Goal: Check status: Check status

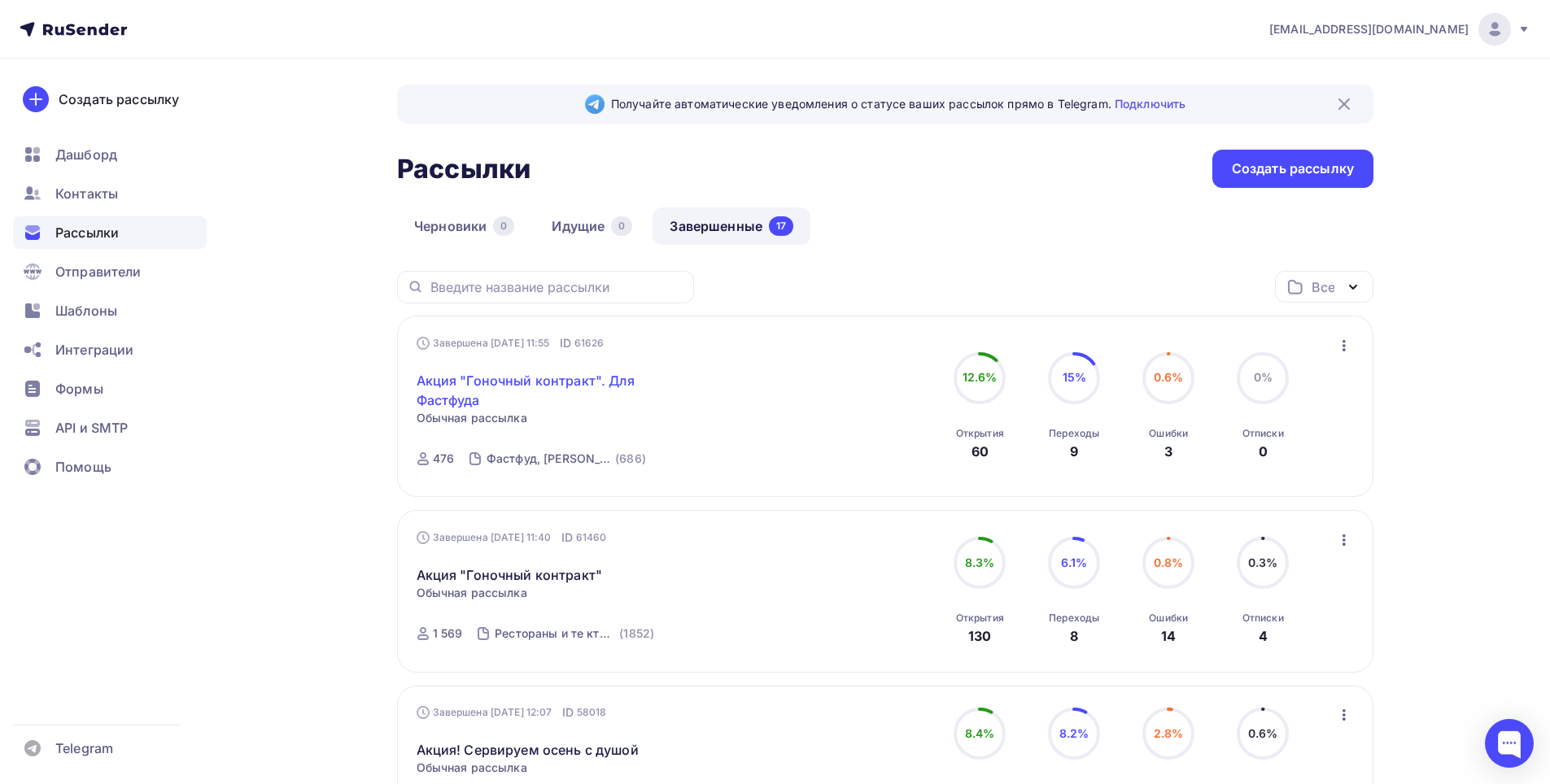
click at [530, 384] on link "Акция "Гоночный контракт". Для Фастфуда" at bounding box center [556, 390] width 279 height 39
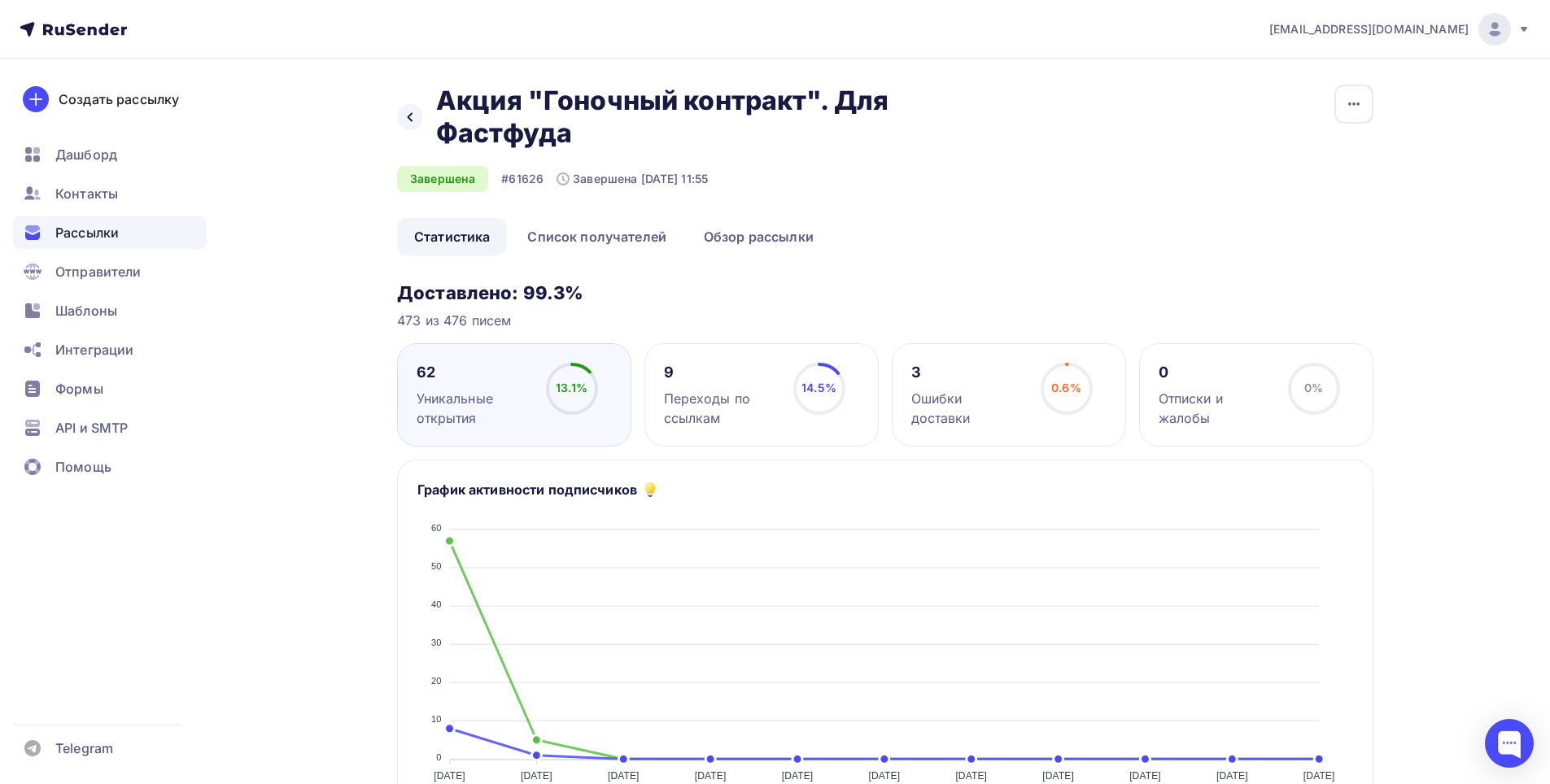
click at [687, 399] on div "Переходы по ссылкам" at bounding box center [721, 408] width 115 height 39
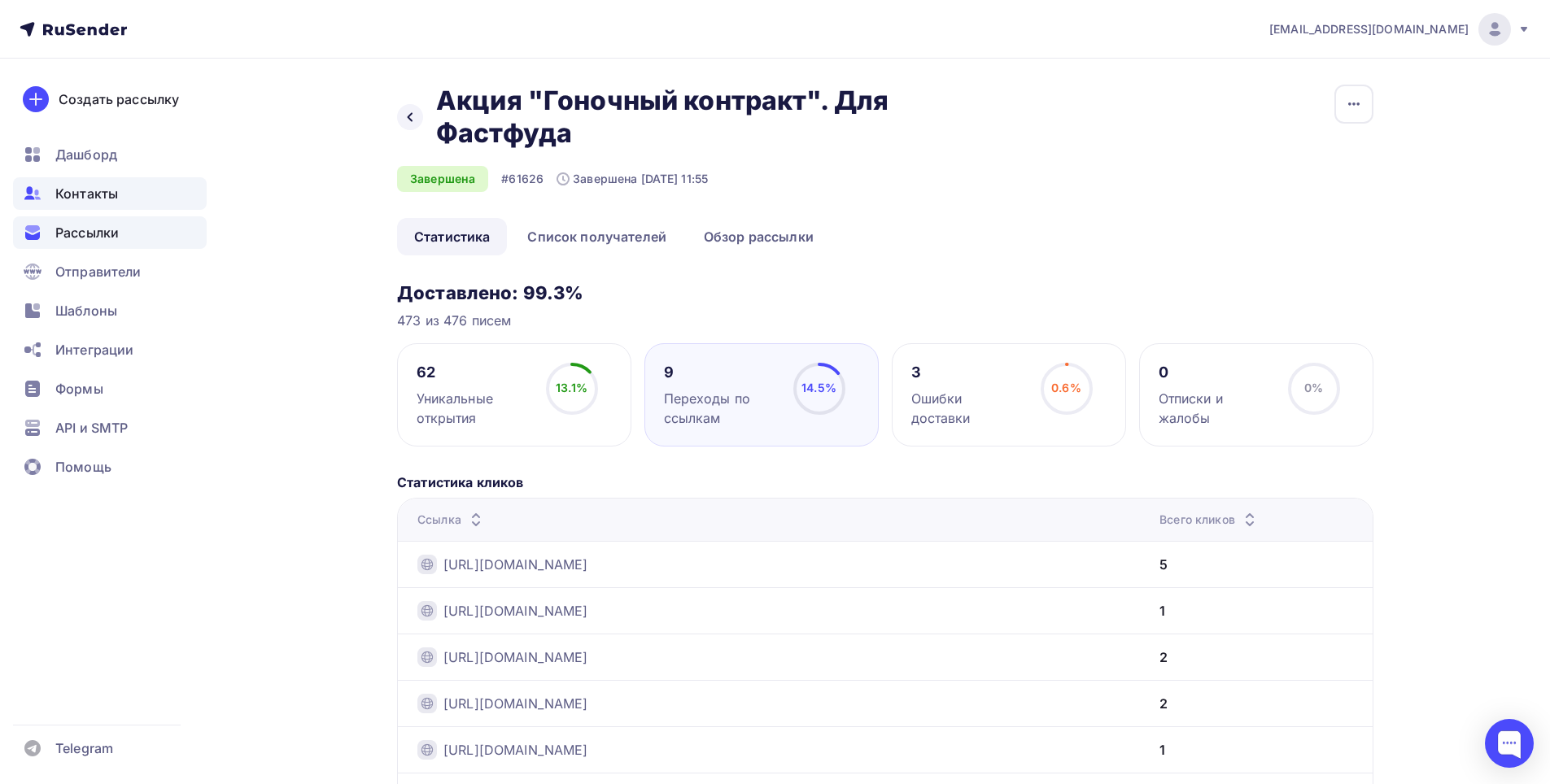
click at [75, 193] on span "Контакты" at bounding box center [86, 194] width 63 height 20
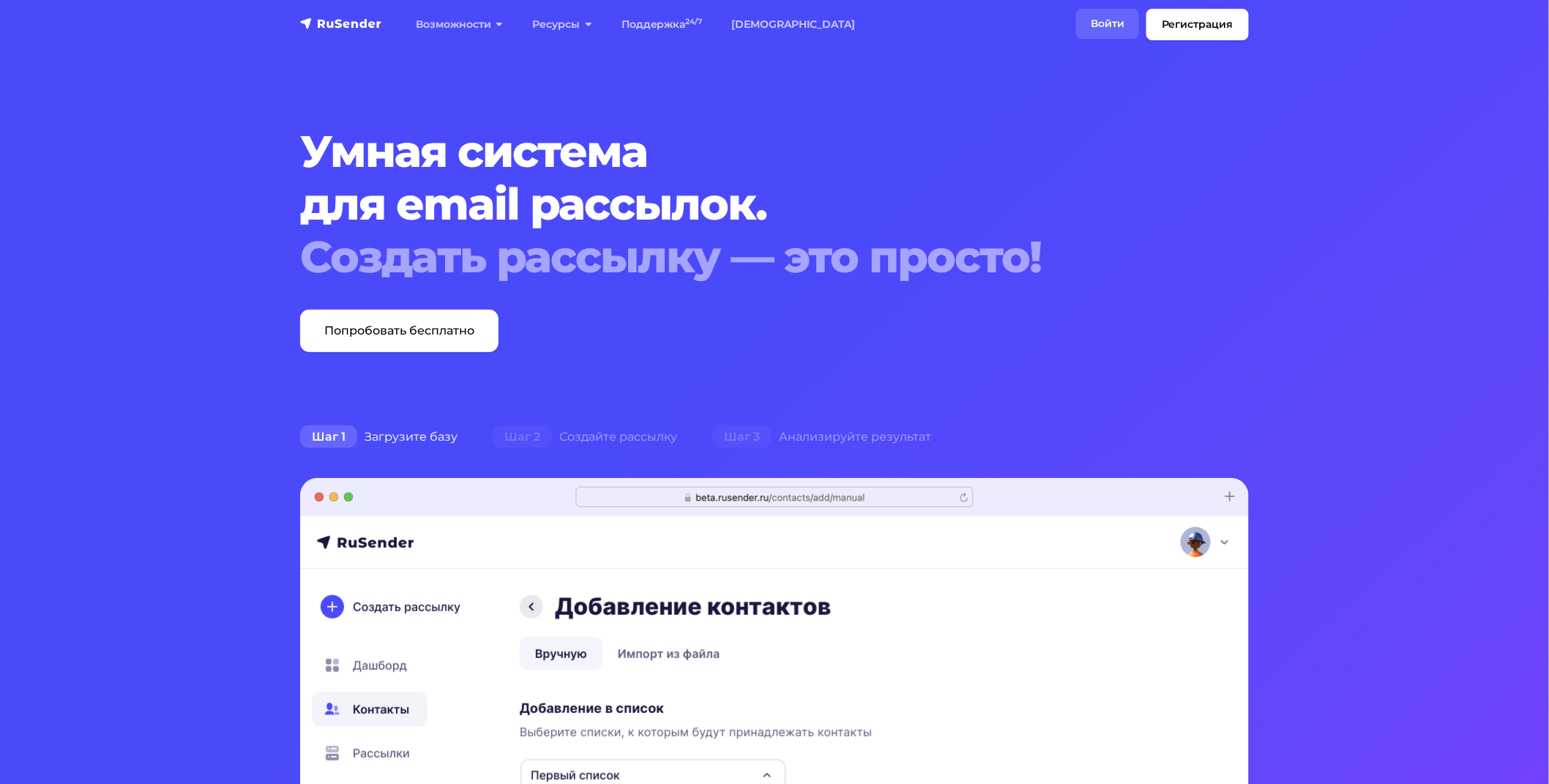
click at [1092, 22] on link "Войти" at bounding box center [1107, 23] width 63 height 30
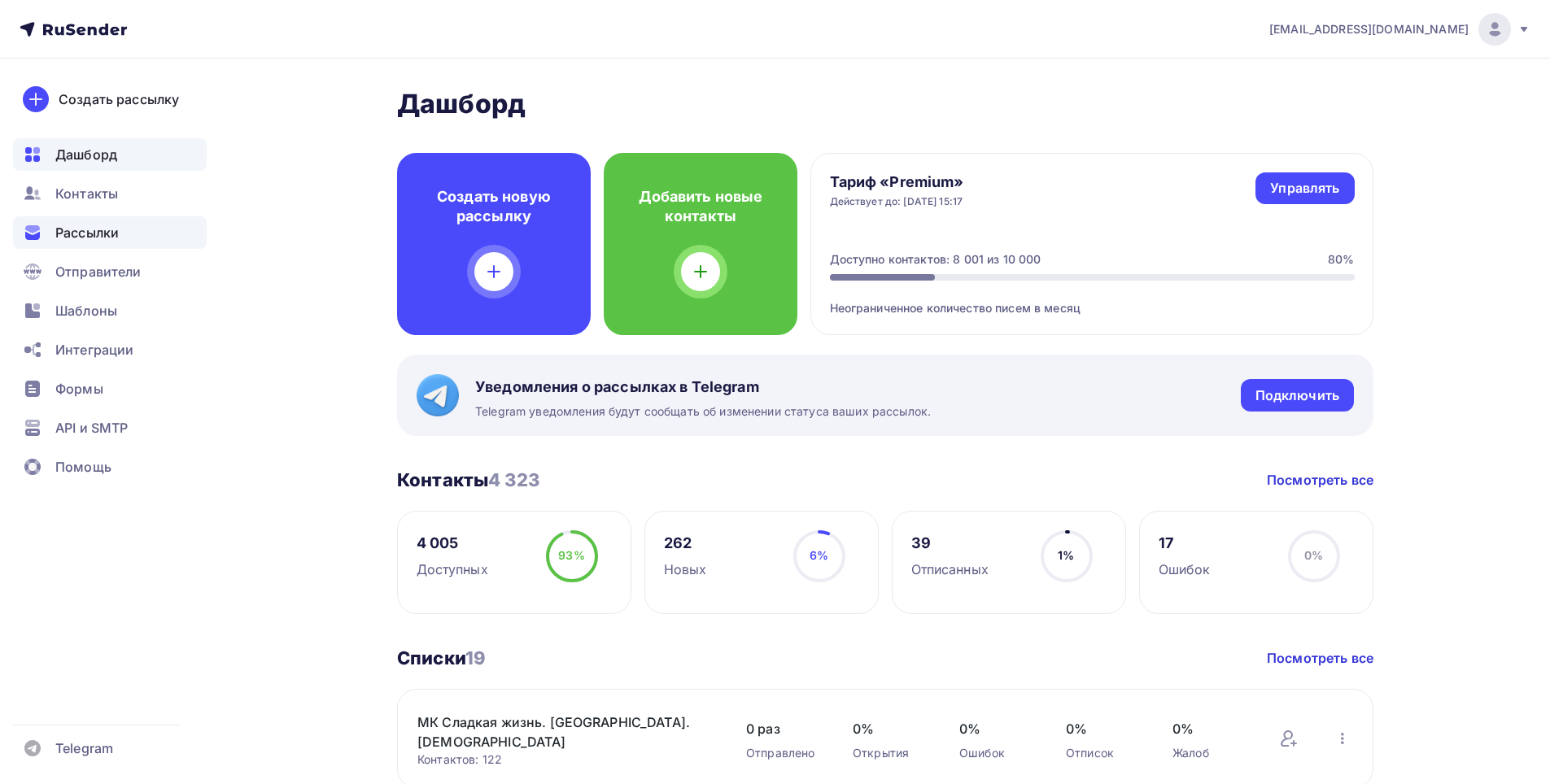
click at [77, 239] on span "Рассылки" at bounding box center [87, 232] width 64 height 20
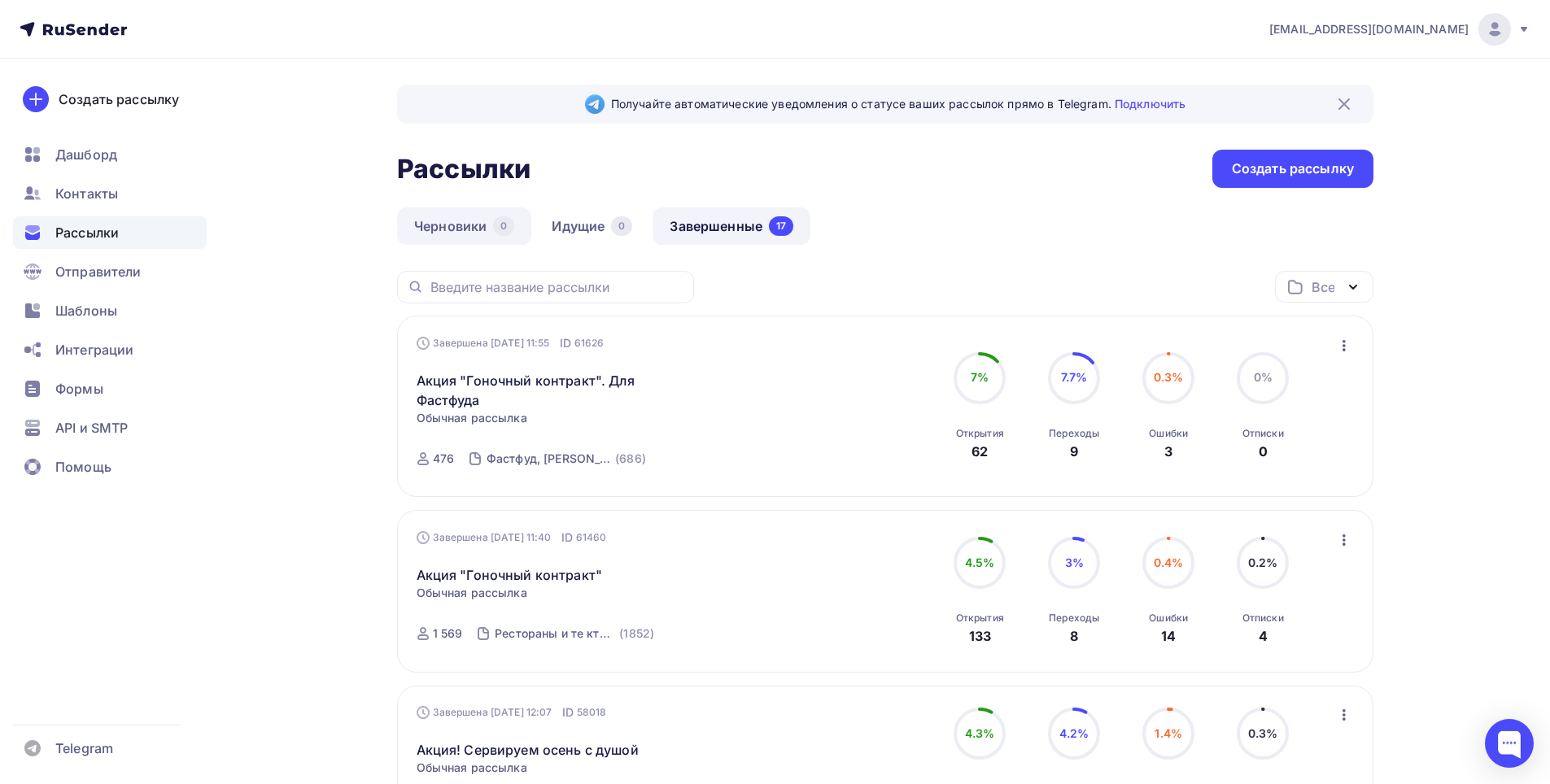
click at [457, 221] on link "Черновики 0" at bounding box center [464, 226] width 135 height 37
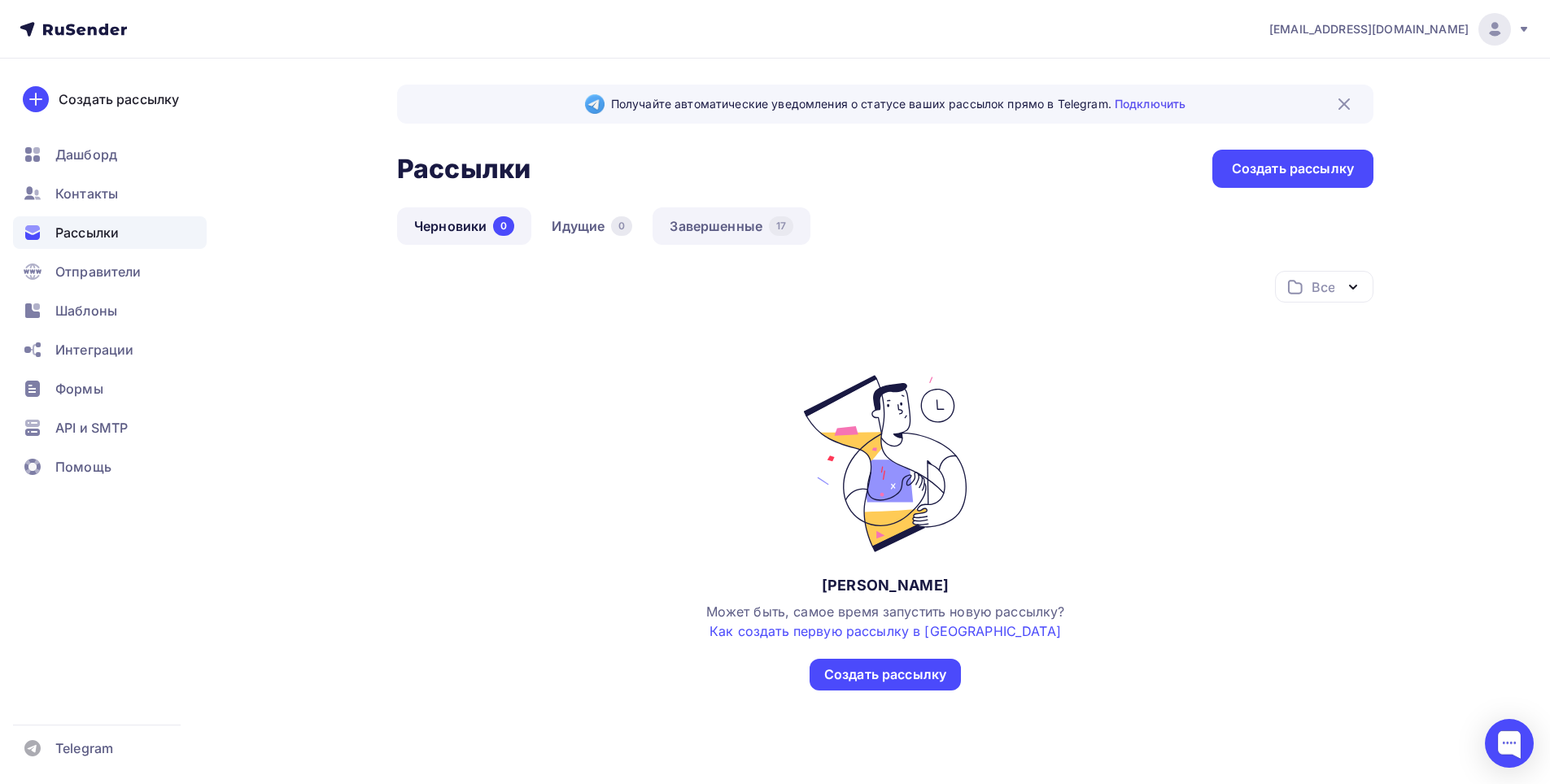
drag, startPoint x: 734, startPoint y: 232, endPoint x: 718, endPoint y: 232, distance: 16.0
click at [733, 232] on link "Завершенные 17" at bounding box center [731, 226] width 158 height 37
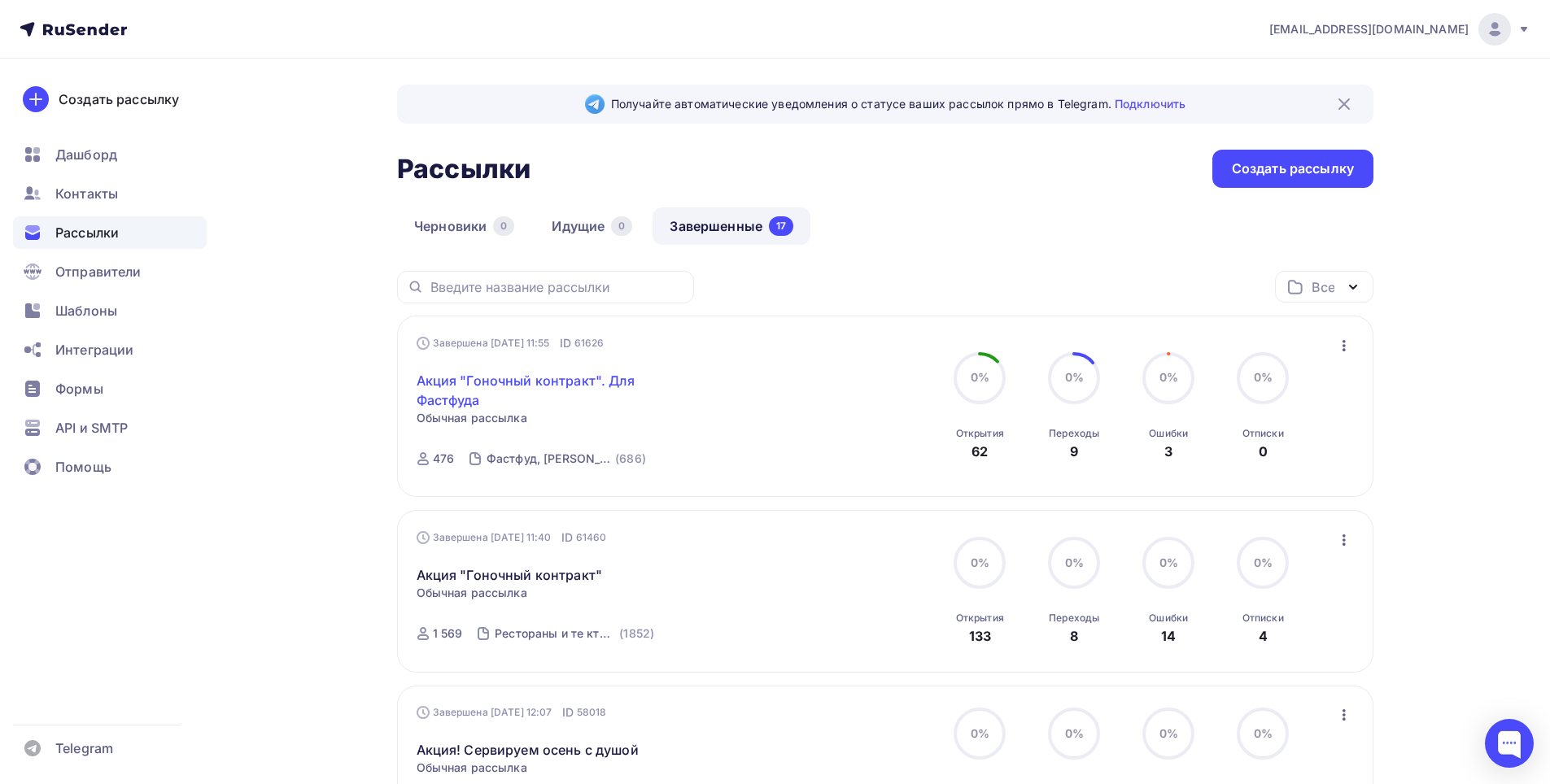
click at [481, 386] on link "Акция "Гоночный контракт". Для Фастфуда" at bounding box center [556, 390] width 279 height 39
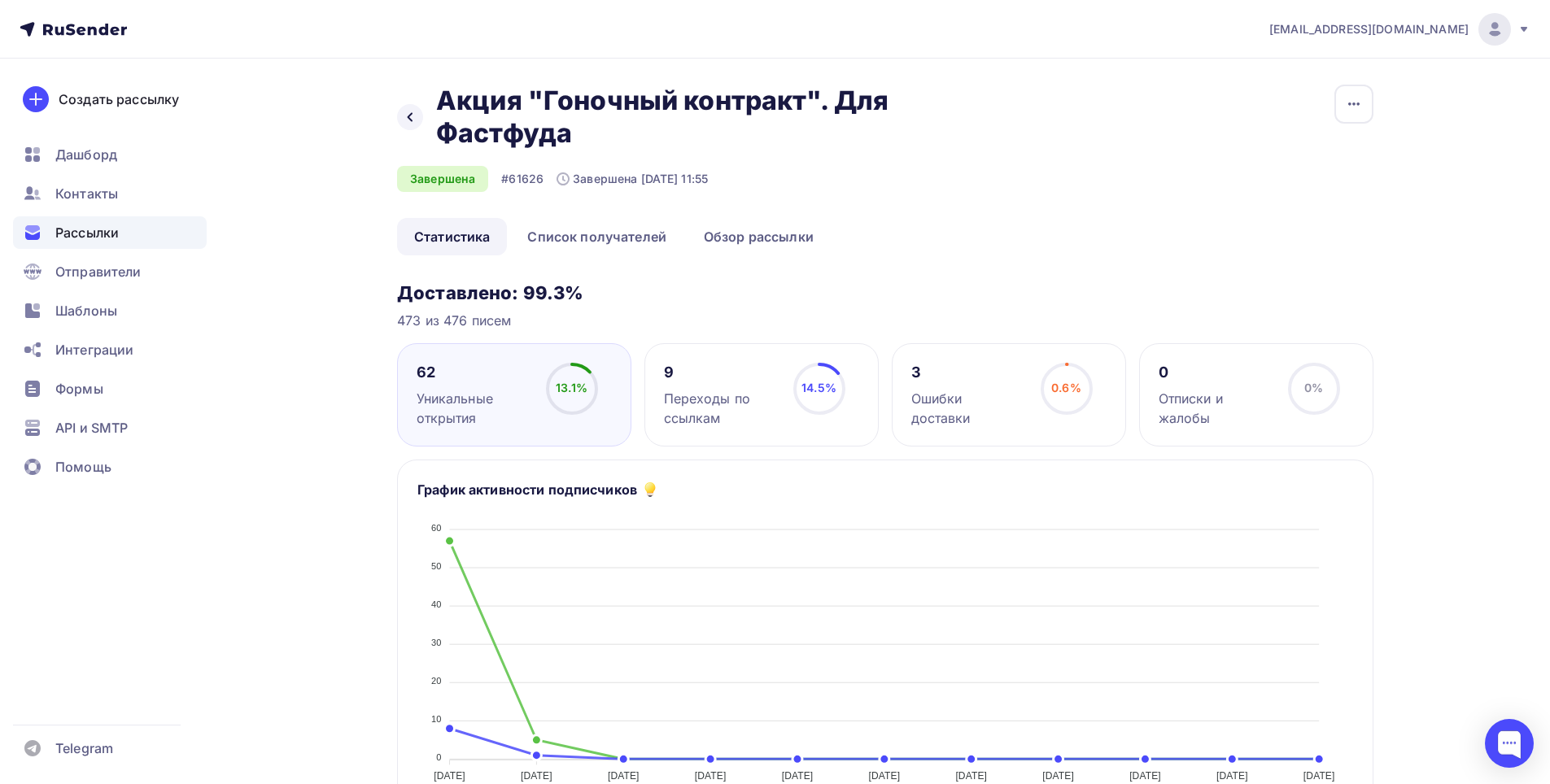
click at [803, 285] on h3 "Доставлено: 99.3%" at bounding box center [885, 293] width 977 height 23
click at [416, 125] on div at bounding box center [410, 117] width 26 height 26
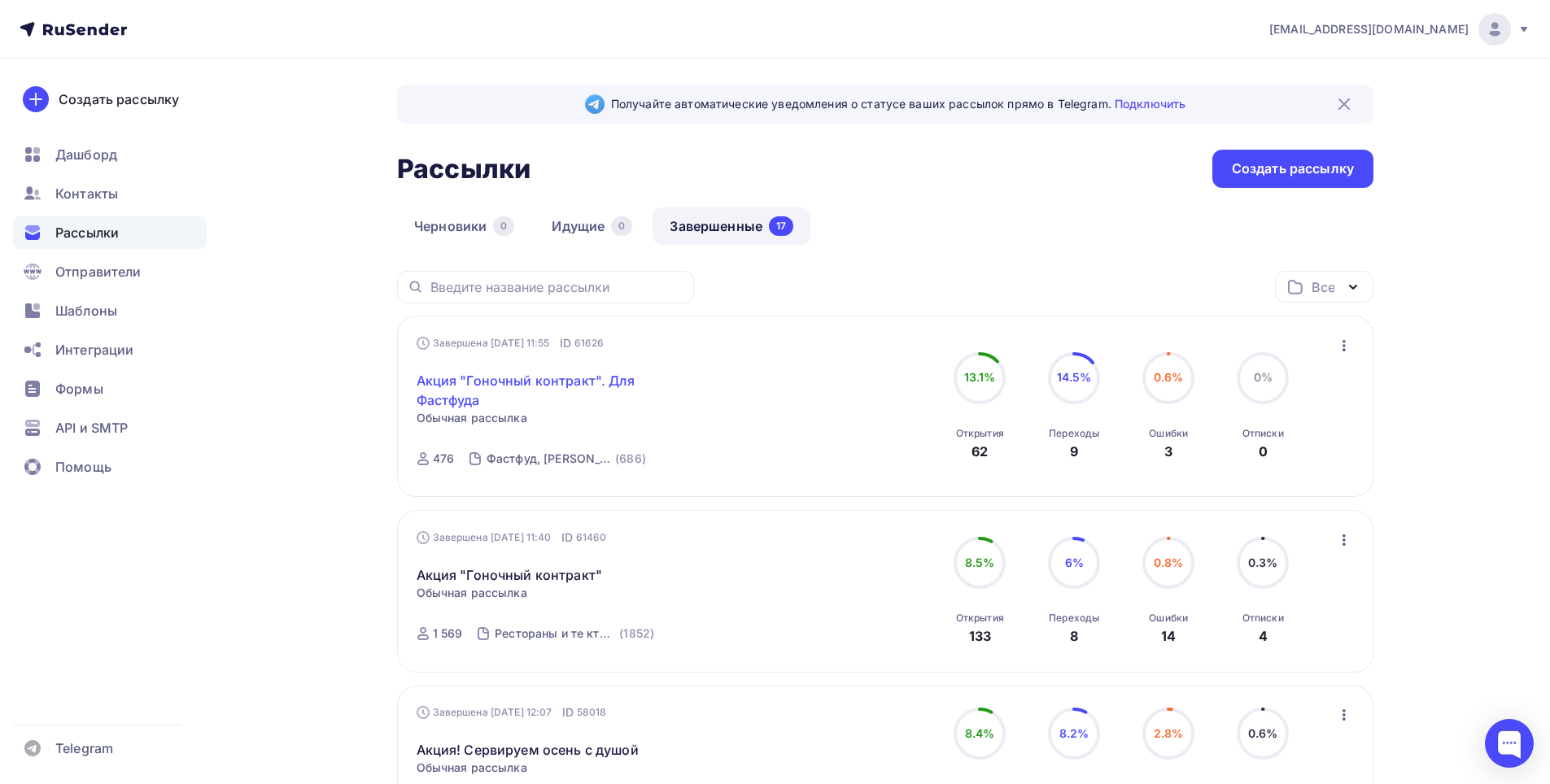
click at [510, 387] on link "Акция "Гоночный контракт". Для Фастфуда" at bounding box center [556, 390] width 279 height 39
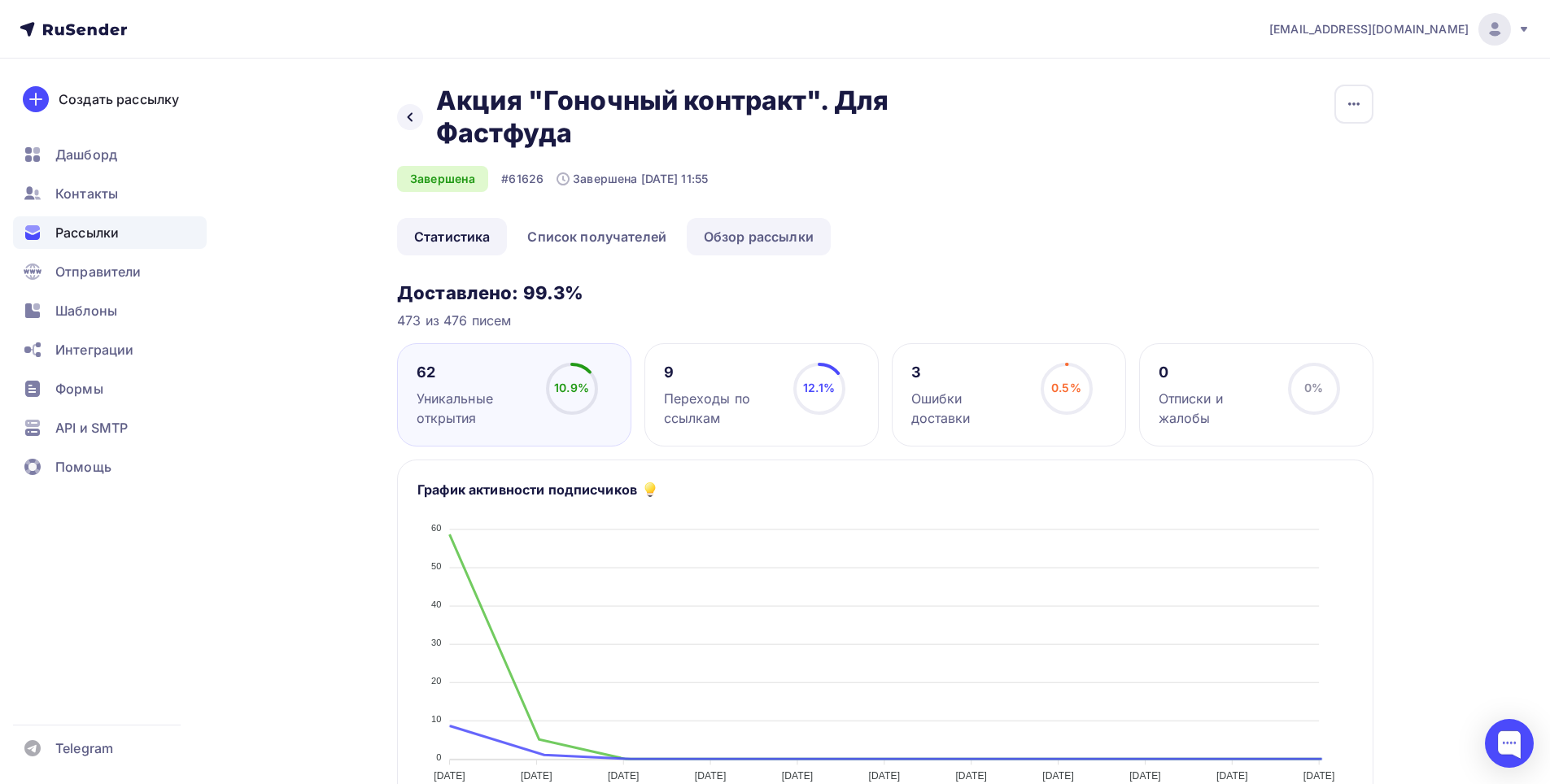
click at [730, 236] on link "Обзор рассылки" at bounding box center [758, 236] width 144 height 37
